Goal: Task Accomplishment & Management: Complete application form

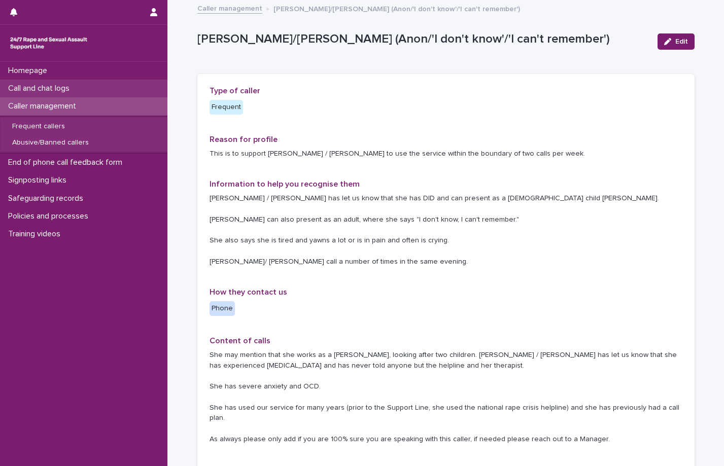
click at [49, 89] on p "Call and chat logs" at bounding box center [41, 89] width 74 height 10
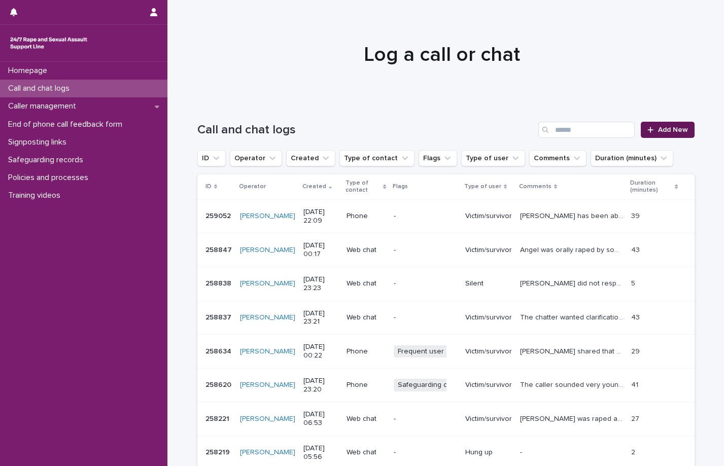
click at [665, 128] on span "Add New" at bounding box center [673, 129] width 30 height 7
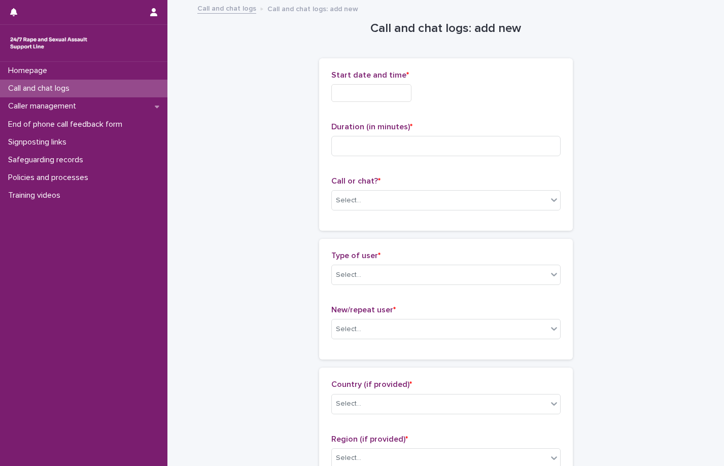
click at [390, 87] on input "text" at bounding box center [371, 93] width 80 height 18
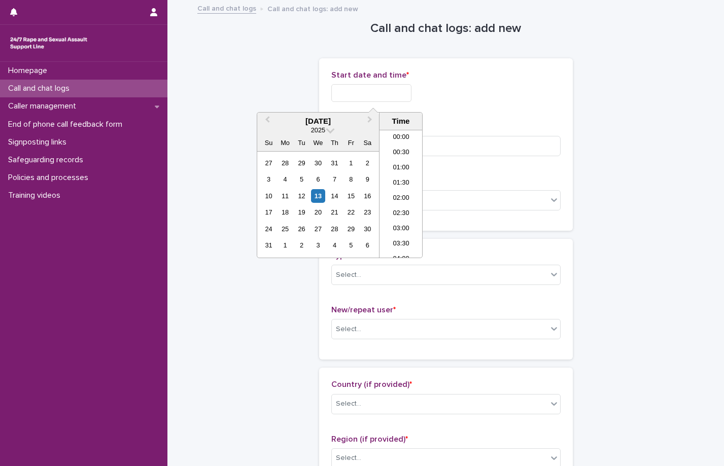
scroll to position [603, 0]
click at [392, 208] on li "22:00" at bounding box center [400, 204] width 43 height 15
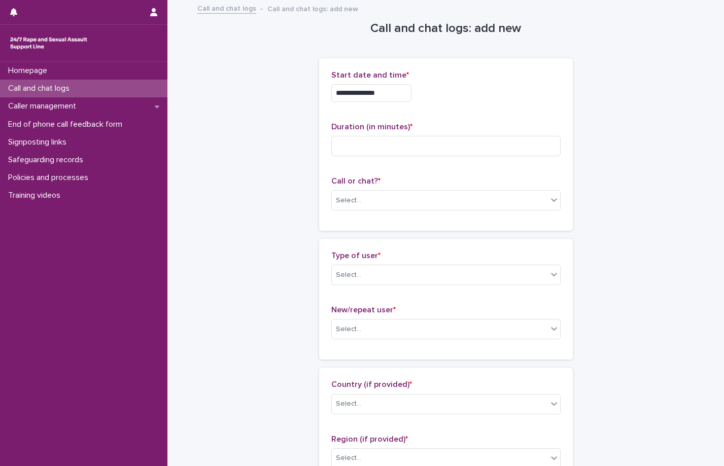
click at [386, 88] on input "**********" at bounding box center [371, 93] width 80 height 18
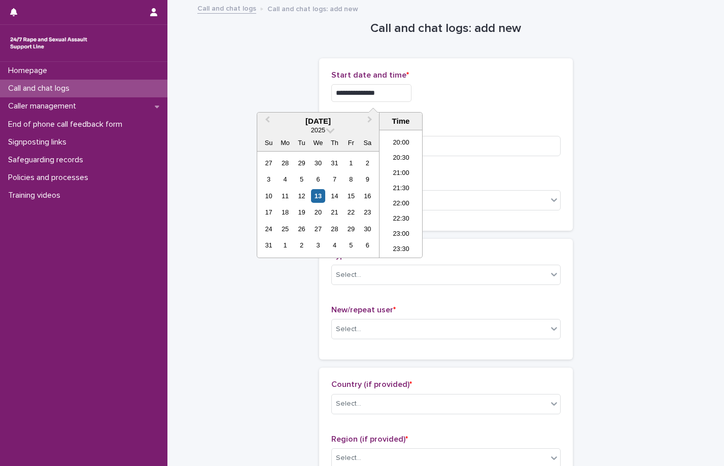
type input "**********"
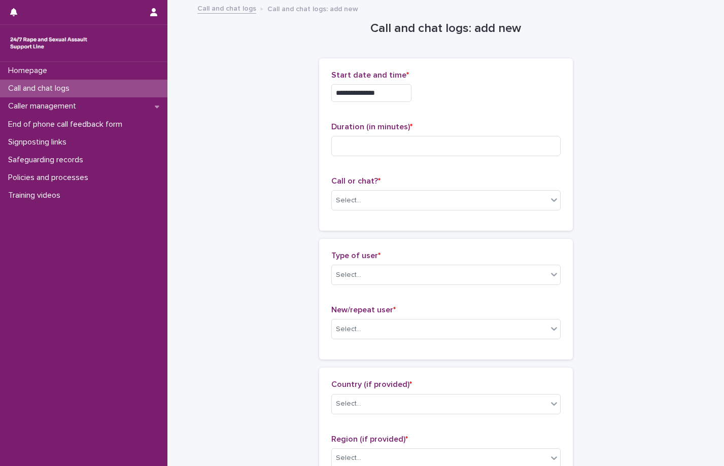
click at [439, 89] on div "**********" at bounding box center [445, 93] width 229 height 18
click at [408, 154] on input at bounding box center [445, 146] width 229 height 20
type input "**"
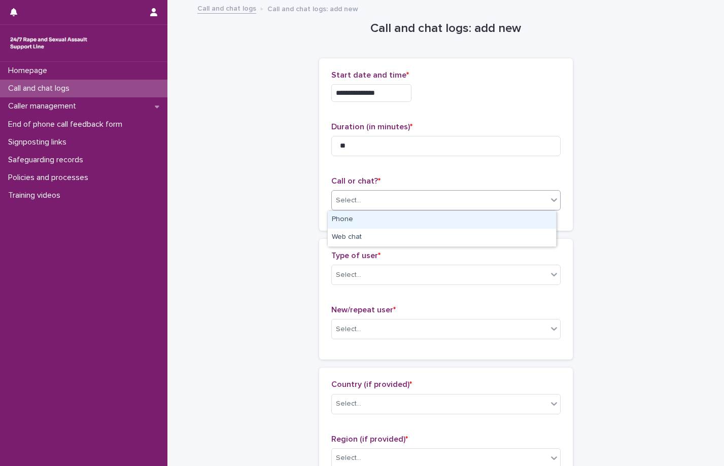
click at [373, 204] on div "Select..." at bounding box center [440, 200] width 216 height 17
click at [369, 220] on div "Phone" at bounding box center [442, 220] width 228 height 18
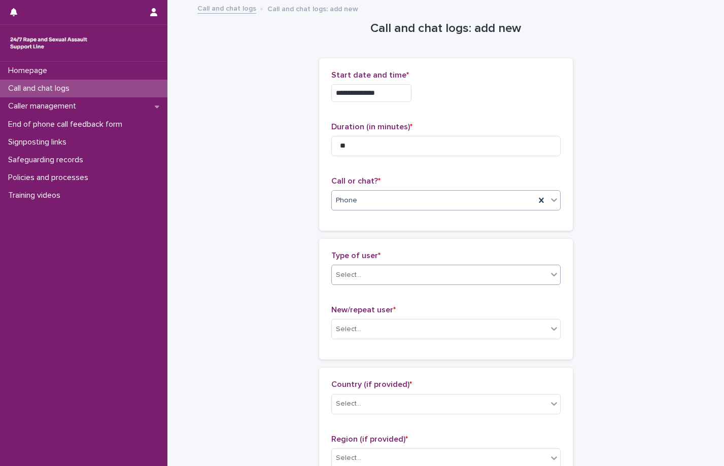
click at [383, 273] on div "Select..." at bounding box center [440, 275] width 216 height 17
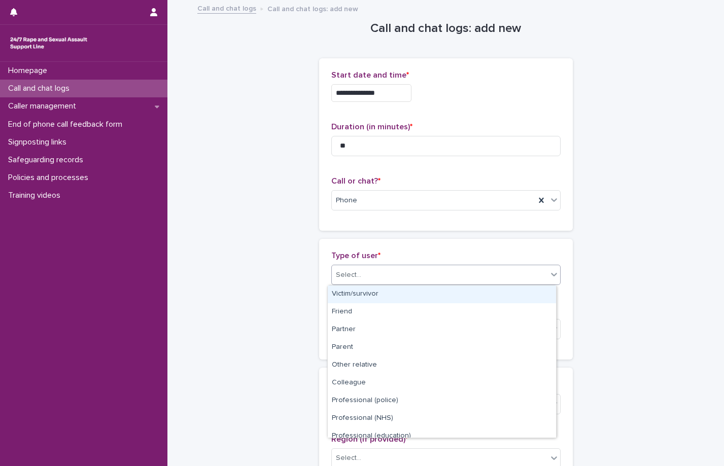
click at [360, 297] on div "Victim/survivor" at bounding box center [442, 295] width 228 height 18
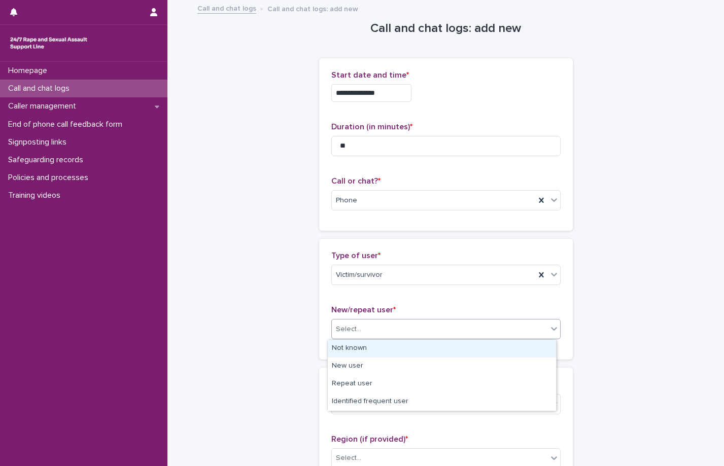
click at [390, 333] on div "Select..." at bounding box center [440, 329] width 216 height 17
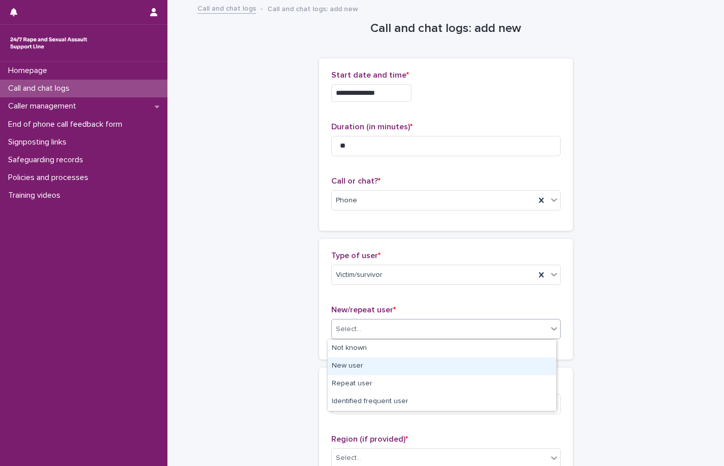
click at [361, 369] on div "New user" at bounding box center [442, 367] width 228 height 18
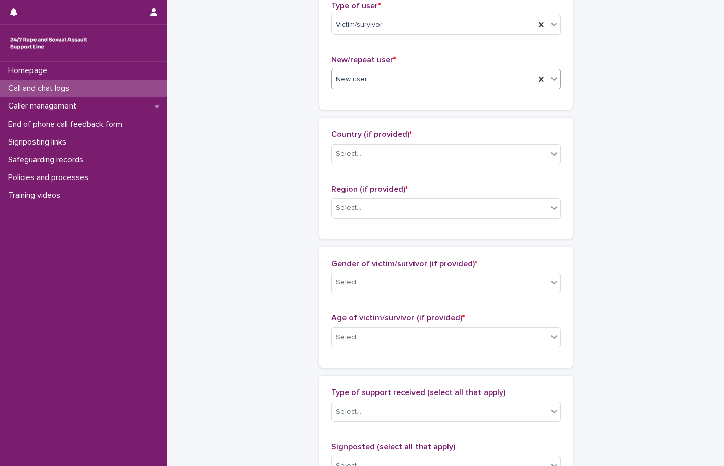
scroll to position [254, 0]
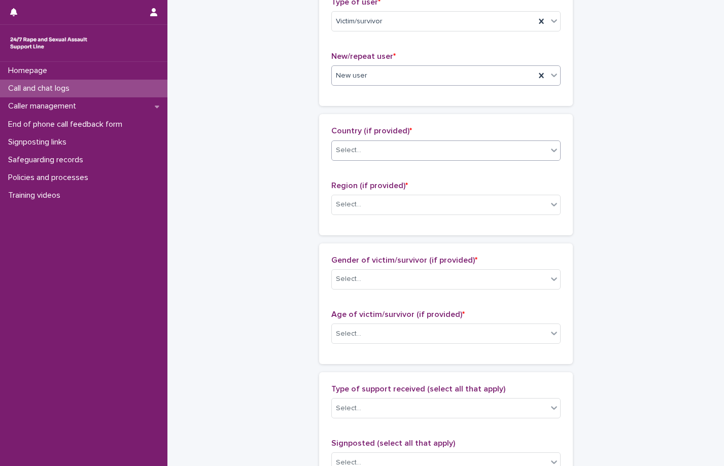
click at [378, 156] on div "Select..." at bounding box center [440, 150] width 216 height 17
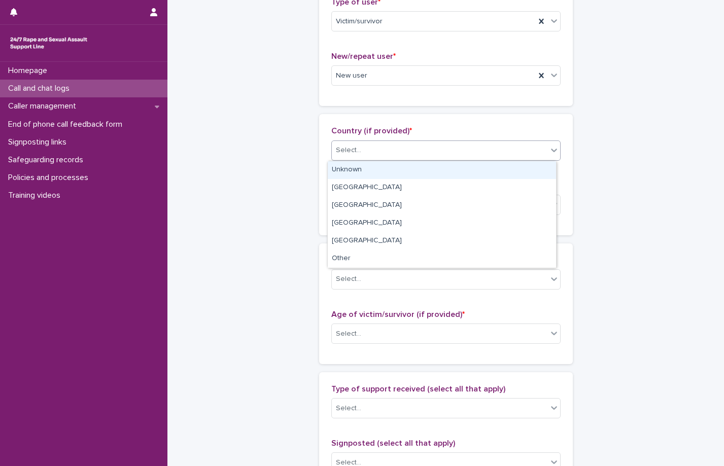
click at [357, 176] on div "Unknown" at bounding box center [442, 170] width 228 height 18
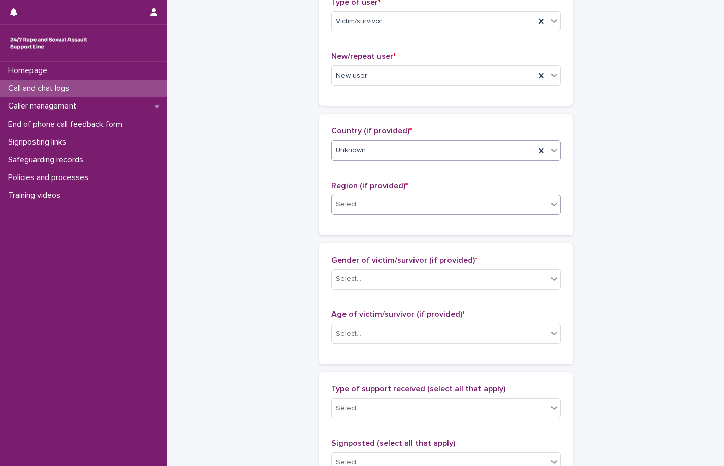
click at [366, 202] on div "Select..." at bounding box center [440, 204] width 216 height 17
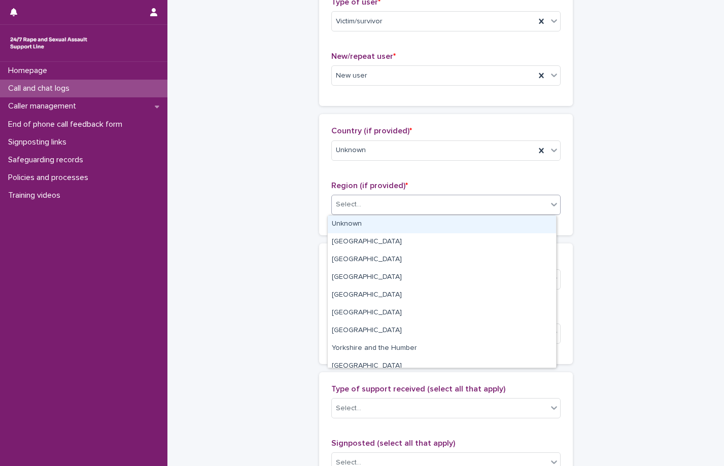
drag, startPoint x: 351, startPoint y: 226, endPoint x: 352, endPoint y: 257, distance: 30.9
click at [350, 225] on div "Unknown" at bounding box center [442, 225] width 228 height 18
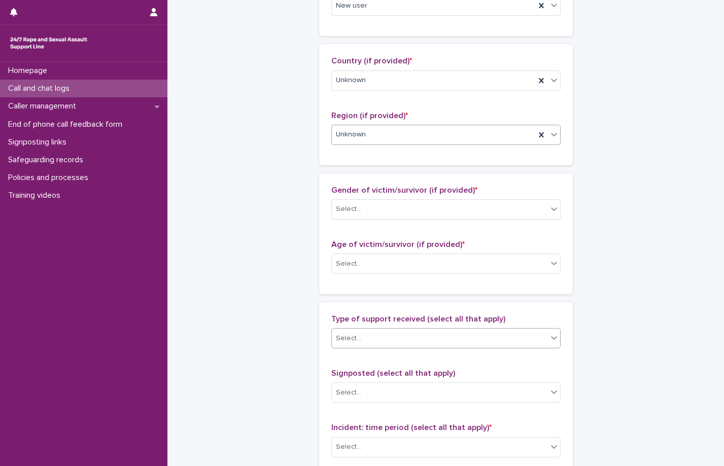
scroll to position [406, 0]
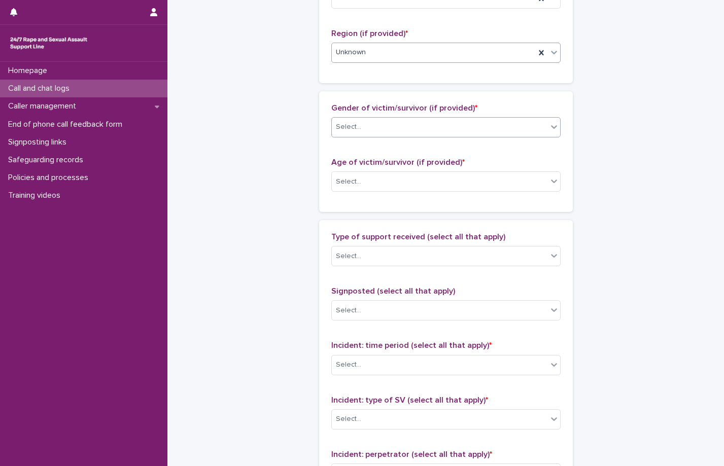
click at [370, 128] on div "Select..." at bounding box center [440, 127] width 216 height 17
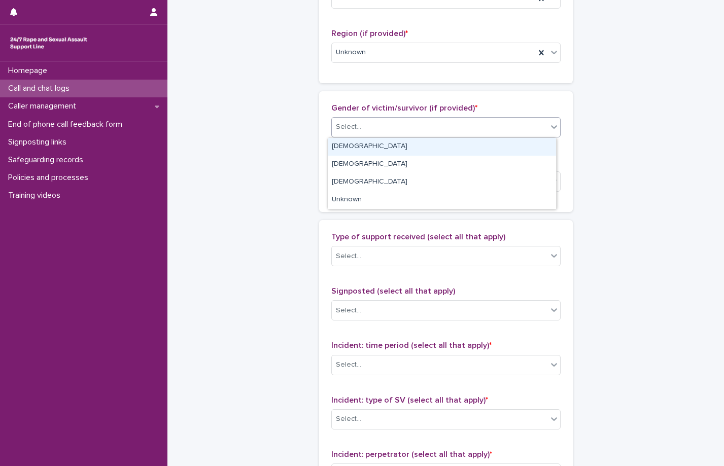
click at [340, 153] on div "[DEMOGRAPHIC_DATA]" at bounding box center [442, 147] width 228 height 18
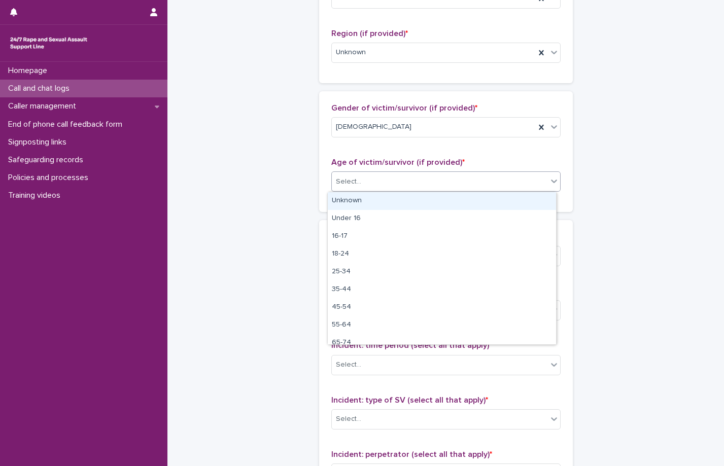
click at [345, 186] on div "Select..." at bounding box center [348, 182] width 25 height 11
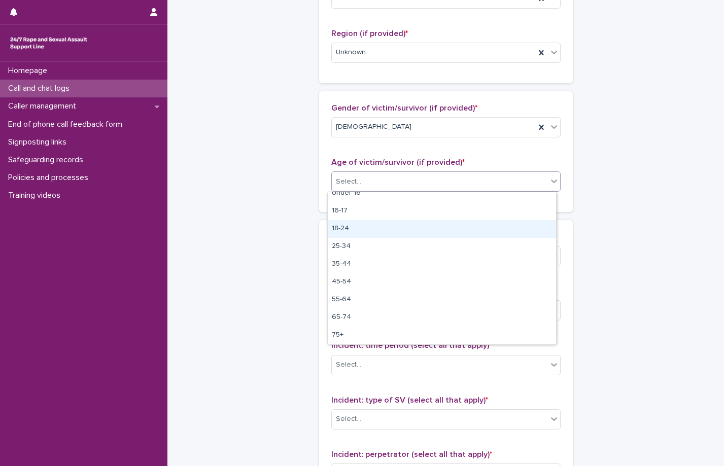
scroll to position [0, 0]
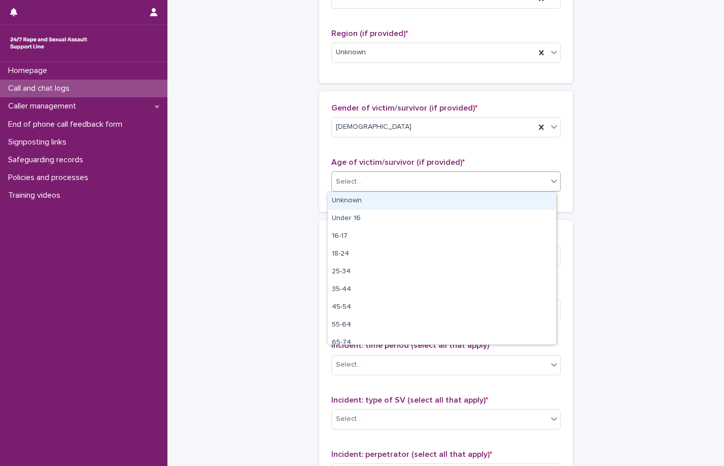
click at [358, 200] on div "Unknown" at bounding box center [442, 201] width 228 height 18
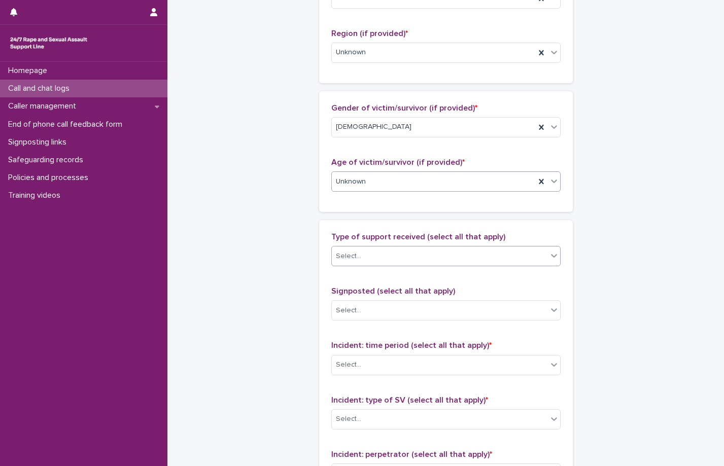
click at [390, 263] on div "Select..." at bounding box center [440, 256] width 216 height 17
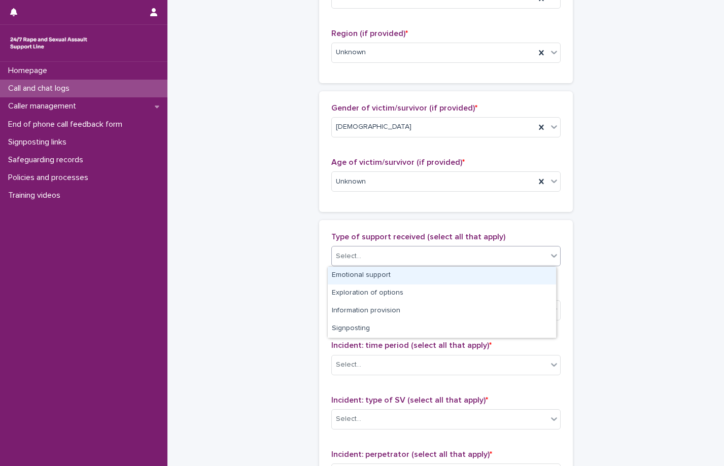
click at [390, 275] on div "Emotional support" at bounding box center [442, 276] width 228 height 18
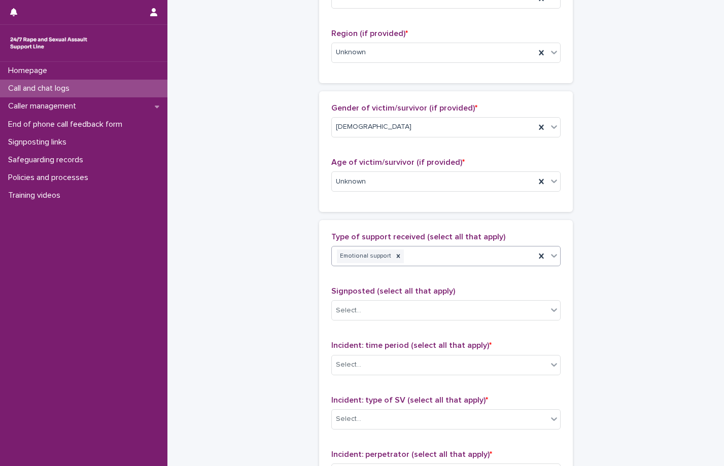
click at [395, 257] on icon at bounding box center [398, 256] width 7 height 7
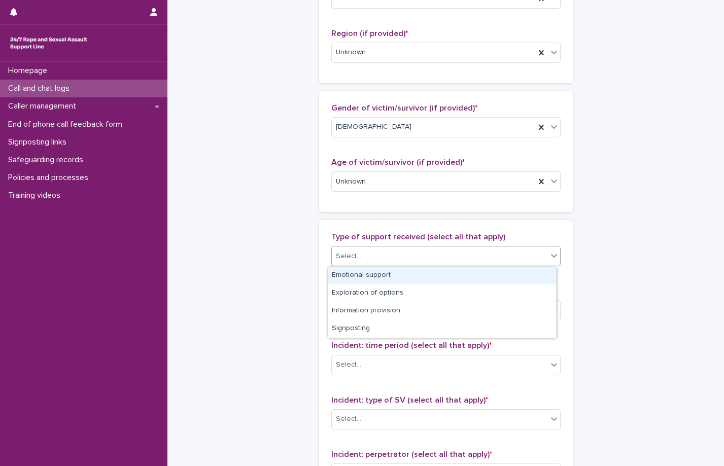
click at [375, 258] on div "Select..." at bounding box center [440, 256] width 216 height 17
click at [370, 277] on div "Emotional support" at bounding box center [442, 276] width 228 height 18
click at [433, 252] on div "Emotional support" at bounding box center [433, 257] width 203 height 18
drag, startPoint x: 398, startPoint y: 276, endPoint x: 418, endPoint y: 268, distance: 21.7
click at [398, 276] on div "Exploration of options" at bounding box center [442, 276] width 228 height 18
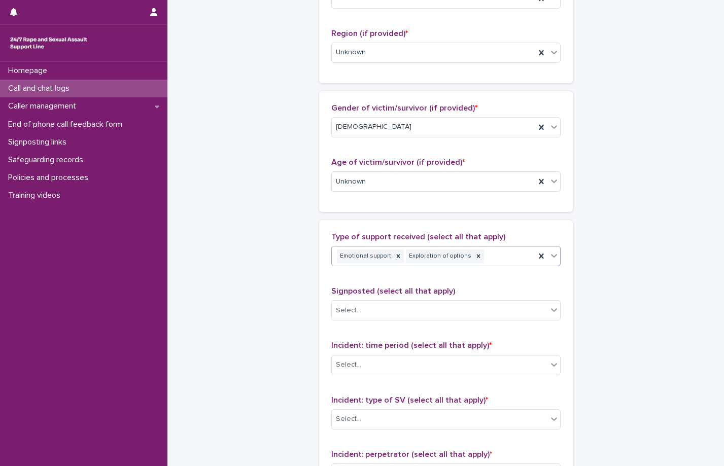
click at [444, 255] on div "Exploration of options" at bounding box center [439, 257] width 67 height 14
click at [507, 256] on div "Emotional support Exploration of options" at bounding box center [433, 257] width 203 height 18
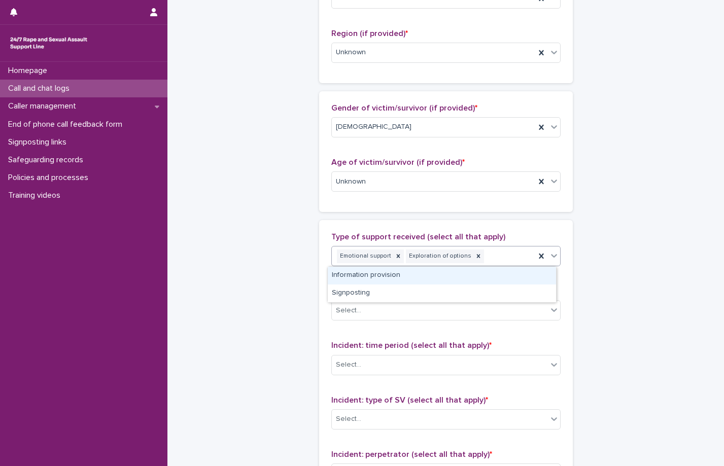
click at [392, 277] on div "Information provision" at bounding box center [442, 276] width 228 height 18
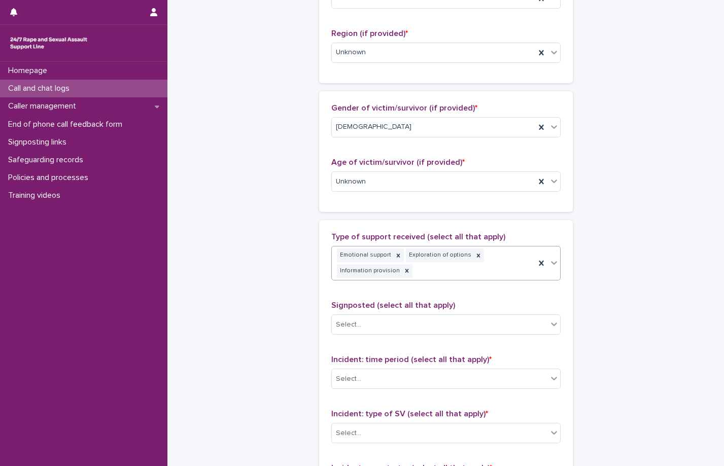
scroll to position [464, 0]
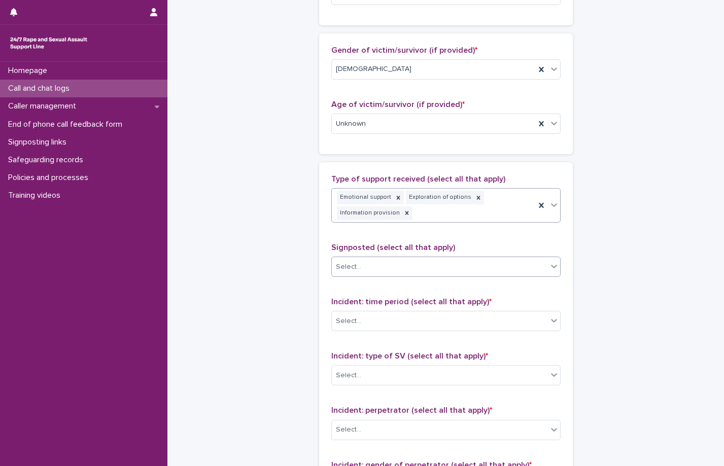
click at [383, 273] on div "Select..." at bounding box center [440, 267] width 216 height 17
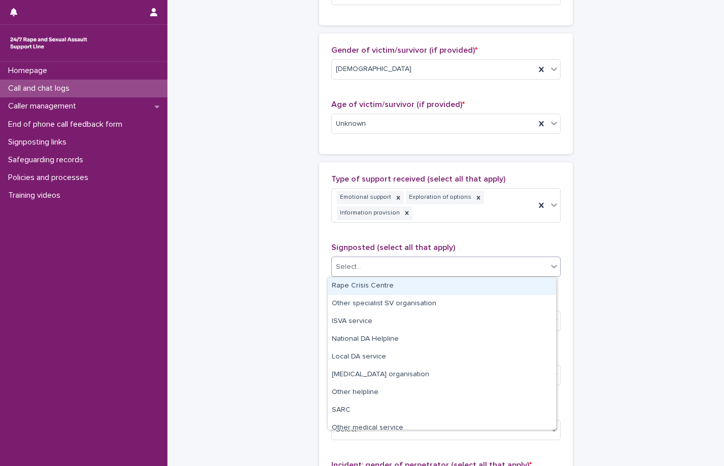
scroll to position [61, 0]
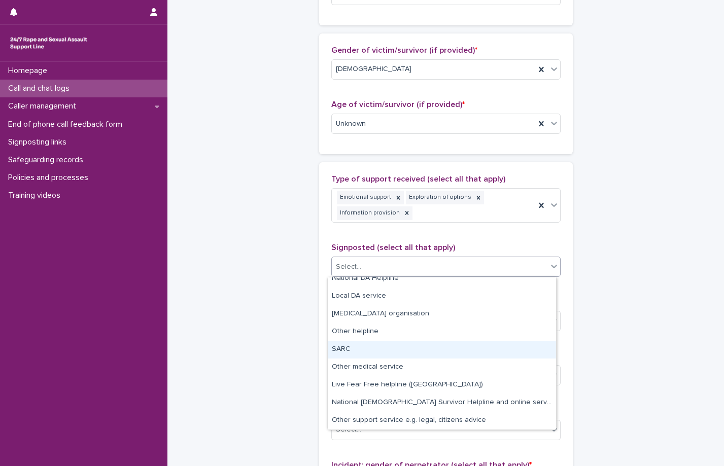
click at [357, 349] on div "SARC" at bounding box center [442, 350] width 228 height 18
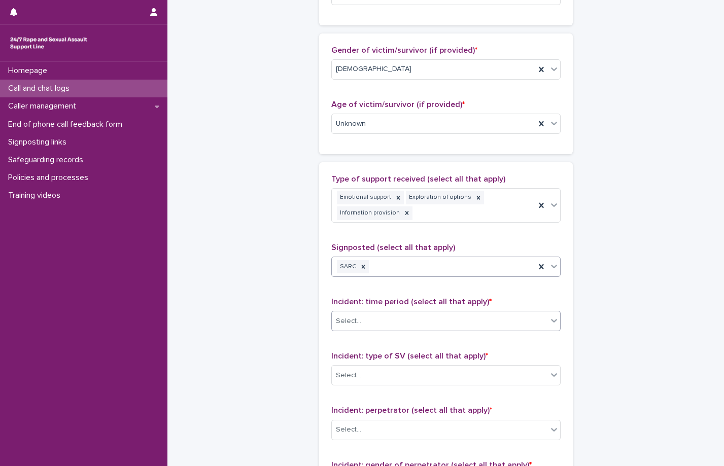
click at [395, 321] on div "Select..." at bounding box center [440, 321] width 216 height 17
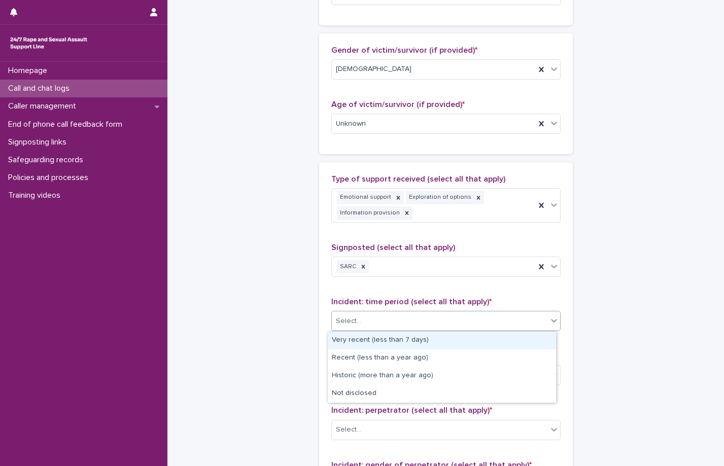
click at [415, 337] on div "Very recent (less than 7 days)" at bounding box center [442, 341] width 228 height 18
click at [461, 325] on div "Very recent (less than 7 days)" at bounding box center [433, 321] width 203 height 18
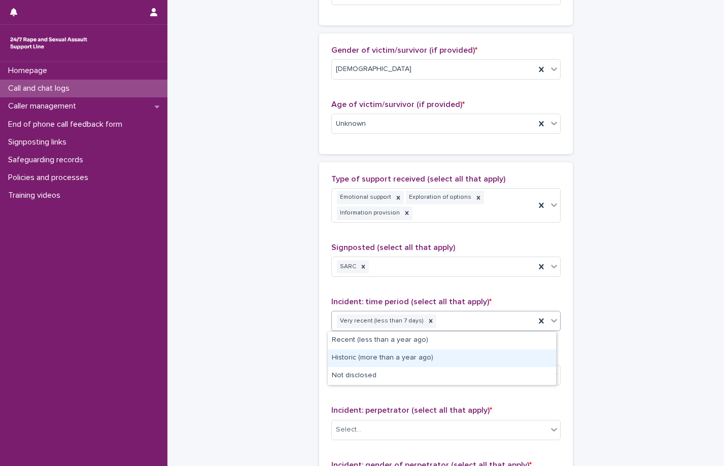
click at [391, 357] on div "Historic (more than a year ago)" at bounding box center [442, 358] width 228 height 18
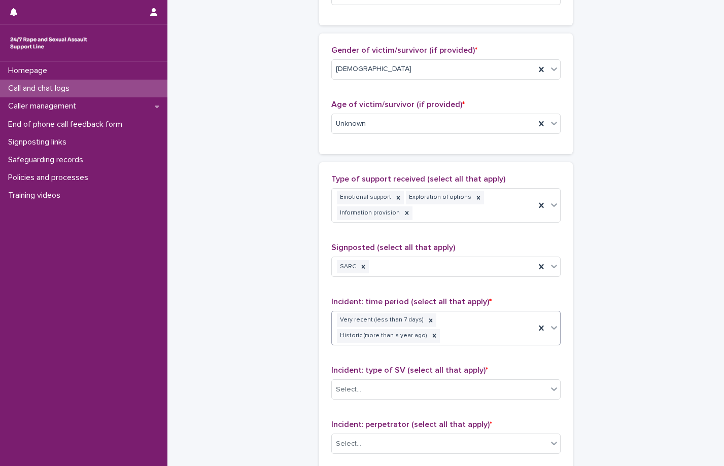
scroll to position [470, 0]
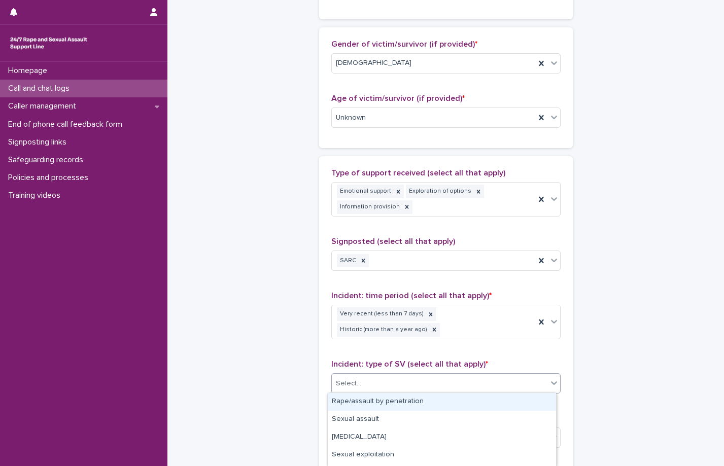
click at [398, 388] on div "Select..." at bounding box center [440, 383] width 216 height 17
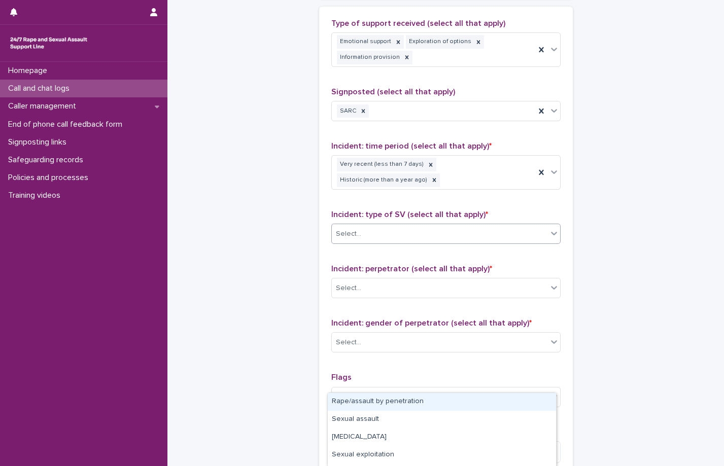
scroll to position [622, 0]
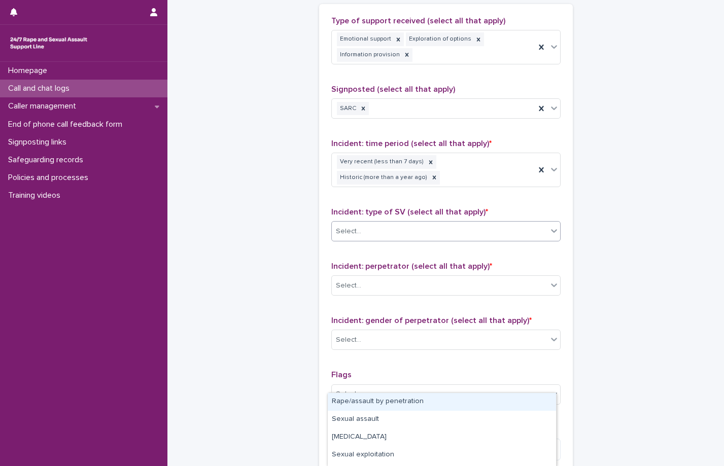
click at [396, 403] on div "Rape/assault by penetration" at bounding box center [442, 402] width 228 height 18
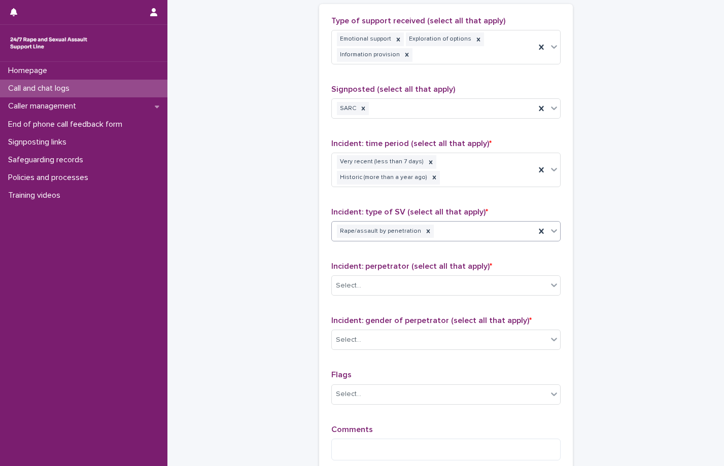
click at [454, 235] on div "Rape/assault by penetration" at bounding box center [433, 232] width 203 height 18
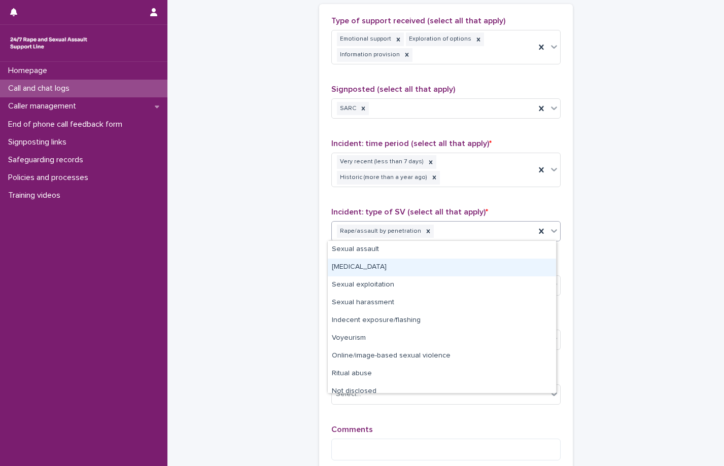
click at [381, 268] on div "[MEDICAL_DATA]" at bounding box center [442, 268] width 228 height 18
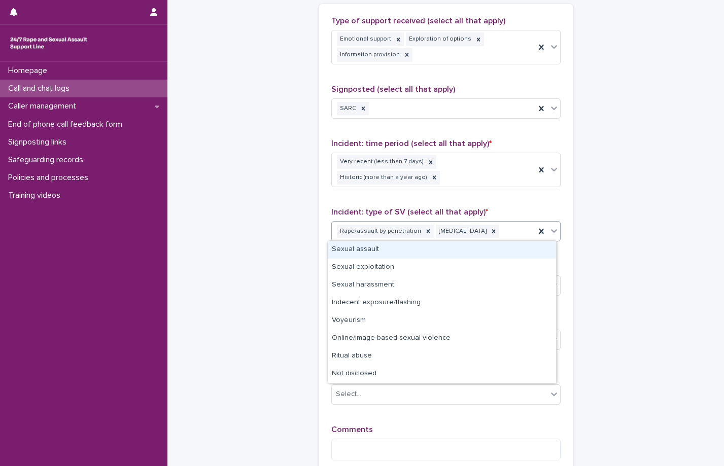
click at [511, 234] on div "Rape/assault by penetration [MEDICAL_DATA]" at bounding box center [433, 232] width 203 height 18
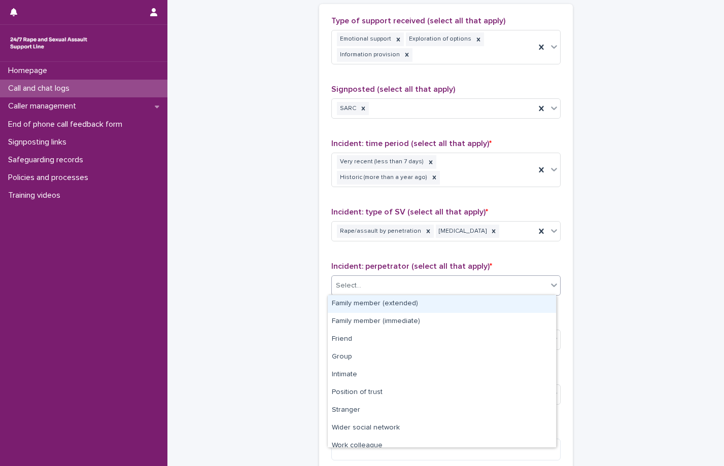
click at [409, 284] on div "Select..." at bounding box center [440, 285] width 216 height 17
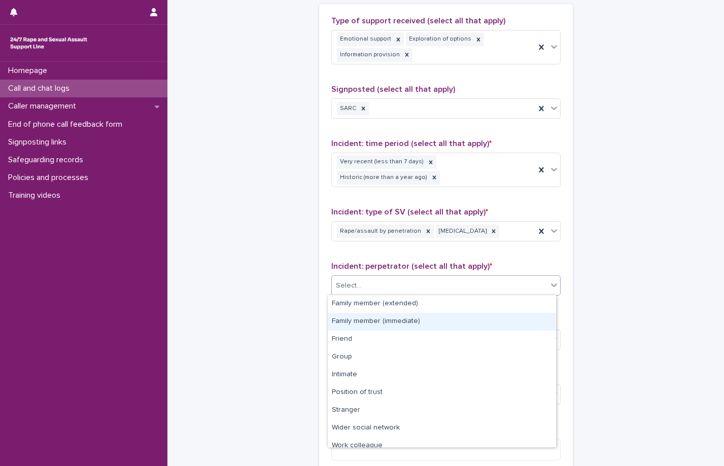
click at [386, 326] on div "Family member (immediate)" at bounding box center [442, 322] width 228 height 18
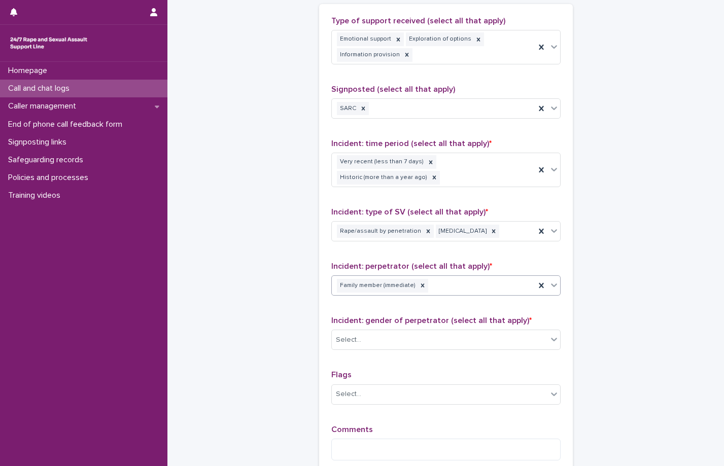
click at [458, 286] on div "Family member (immediate)" at bounding box center [433, 286] width 203 height 18
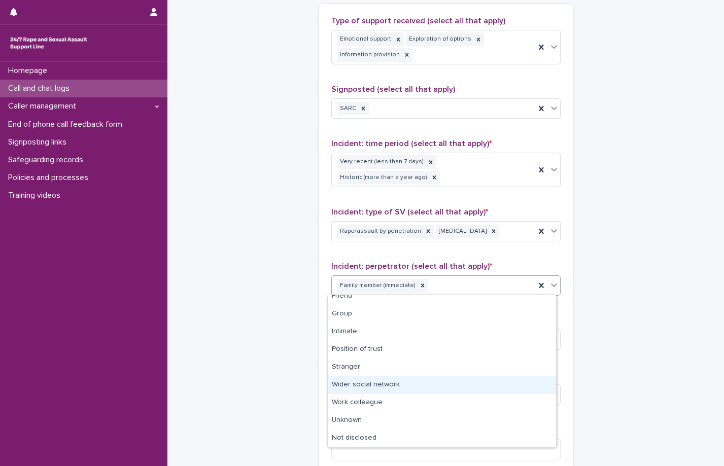
scroll to position [0, 0]
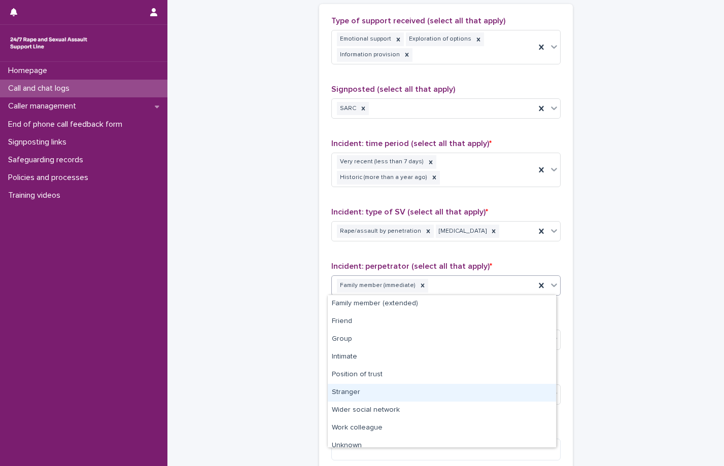
click at [361, 395] on div "Stranger" at bounding box center [442, 393] width 228 height 18
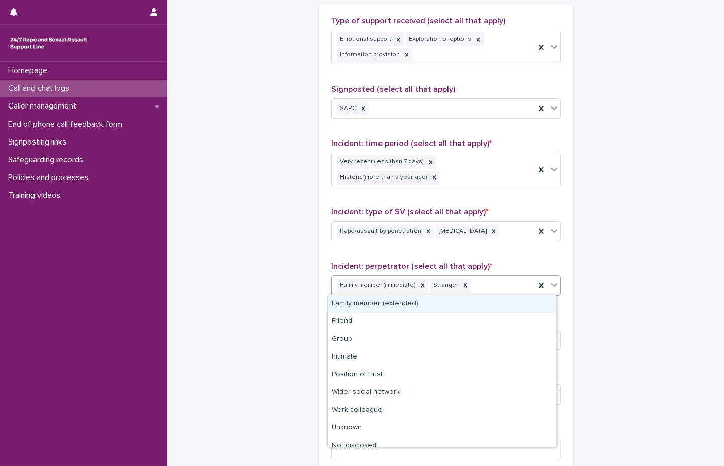
click at [497, 284] on div "Family member (immediate) Stranger" at bounding box center [433, 286] width 203 height 18
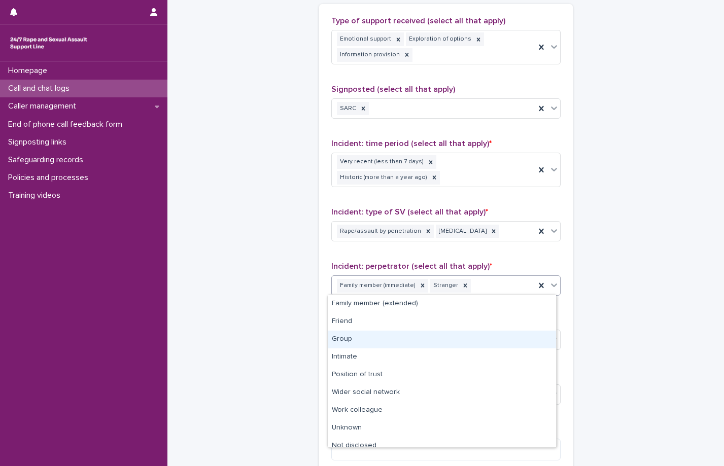
click at [353, 345] on div "Group" at bounding box center [442, 340] width 228 height 18
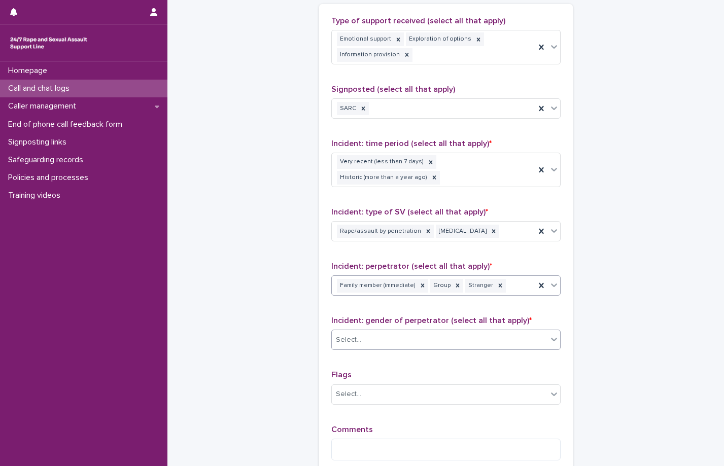
click at [387, 341] on div "Select..." at bounding box center [440, 340] width 216 height 17
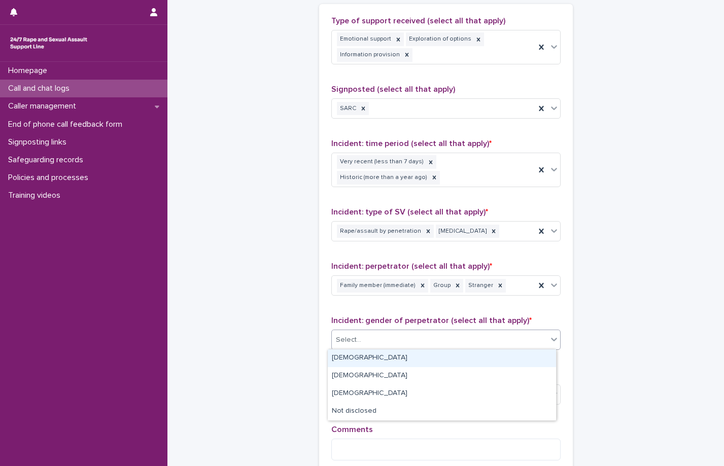
click at [354, 360] on div "[DEMOGRAPHIC_DATA]" at bounding box center [442, 358] width 228 height 18
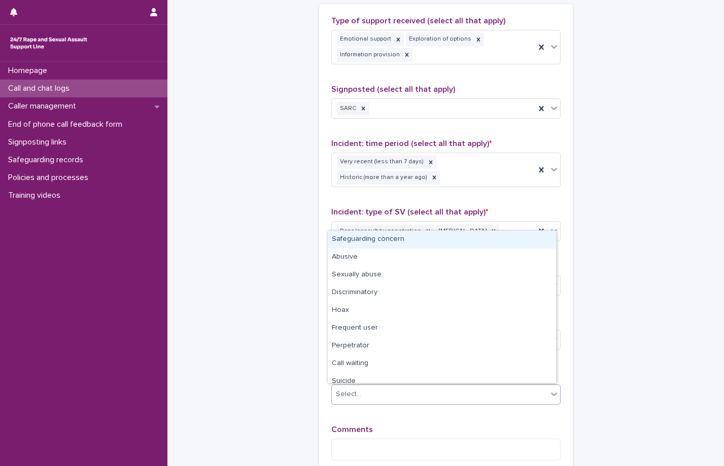
click at [383, 398] on div "Select..." at bounding box center [440, 394] width 216 height 17
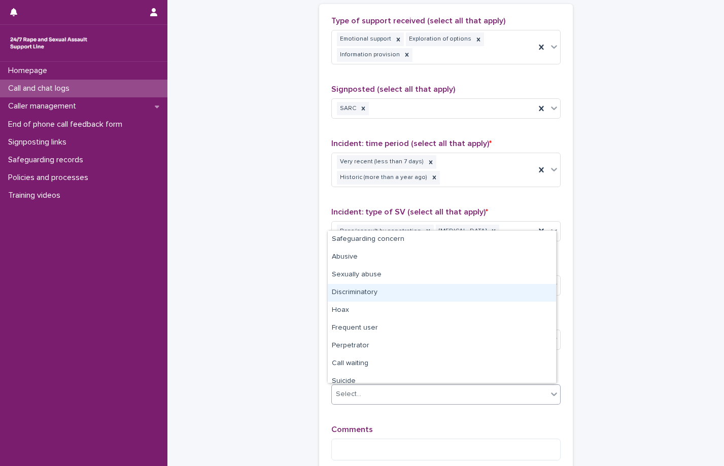
scroll to position [61, 0]
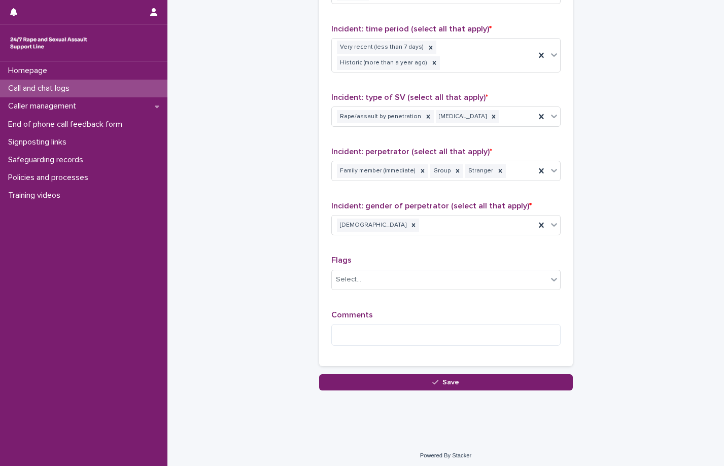
scroll to position [740, 0]
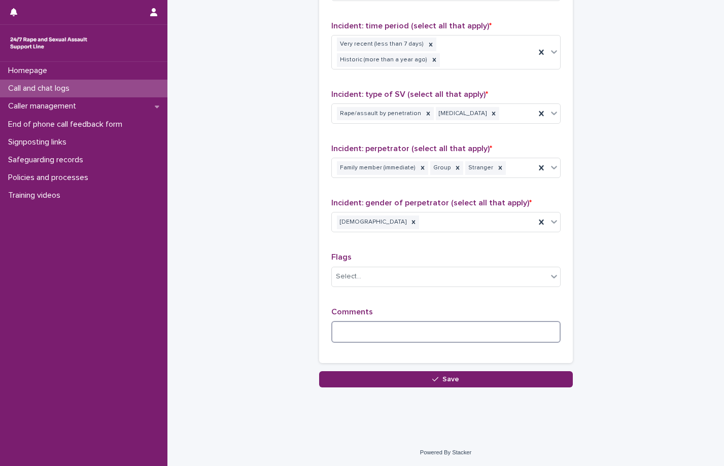
click at [370, 322] on textarea at bounding box center [445, 332] width 229 height 22
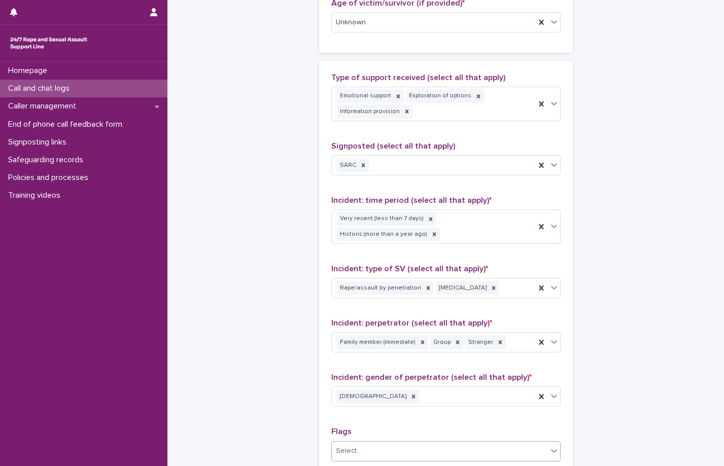
scroll to position [782, 0]
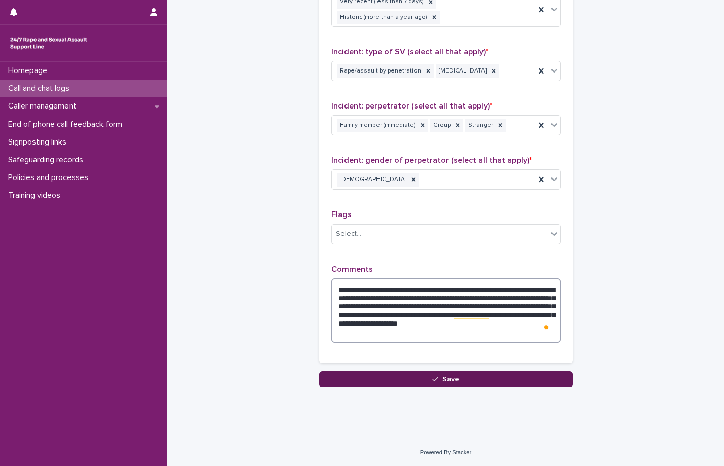
type textarea "**********"
click at [444, 381] on span "Save" at bounding box center [450, 379] width 17 height 7
